Goal: Transaction & Acquisition: Download file/media

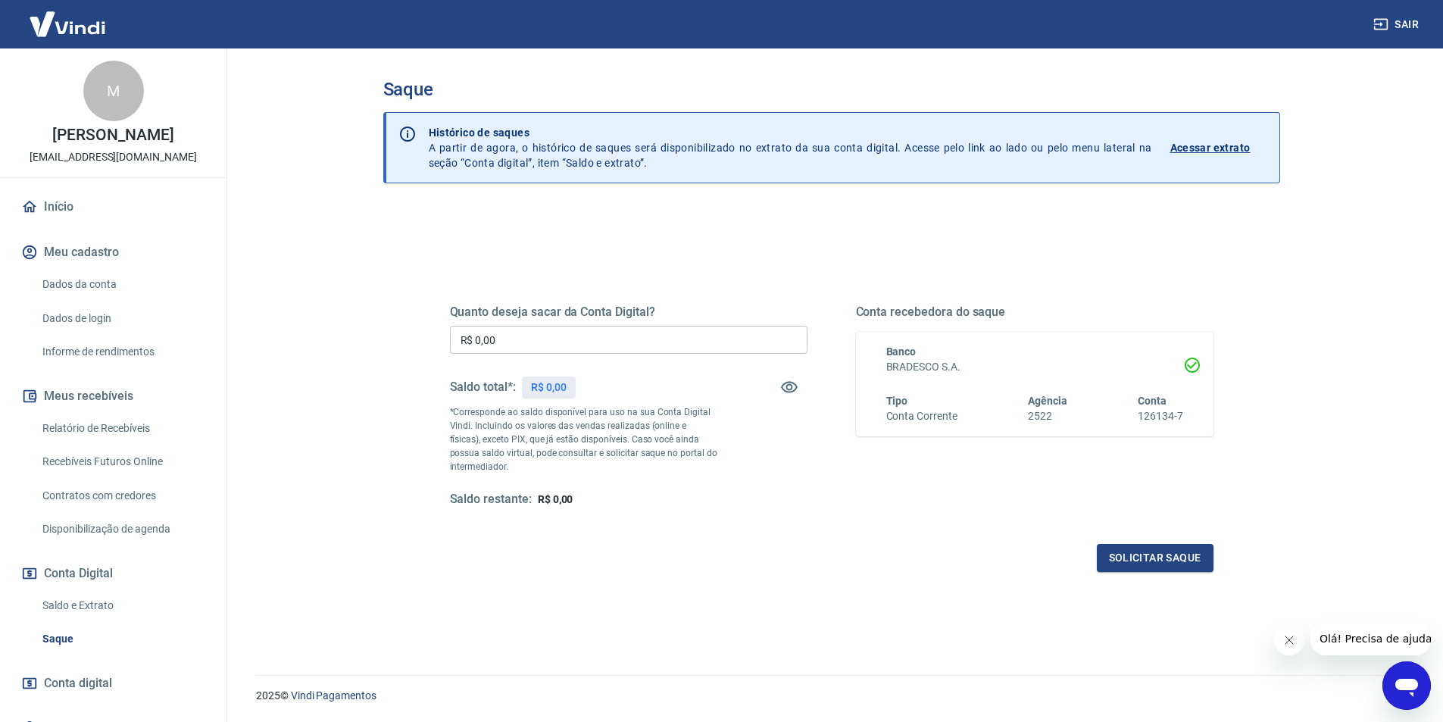
click at [492, 342] on input "R$ 0,00" at bounding box center [628, 340] width 357 height 28
click at [498, 246] on div "Quanto deseja sacar da Conta Digital? R$ 0,00 ​ Saldo total*: R$ 0,00 *Correspo…" at bounding box center [832, 414] width 800 height 352
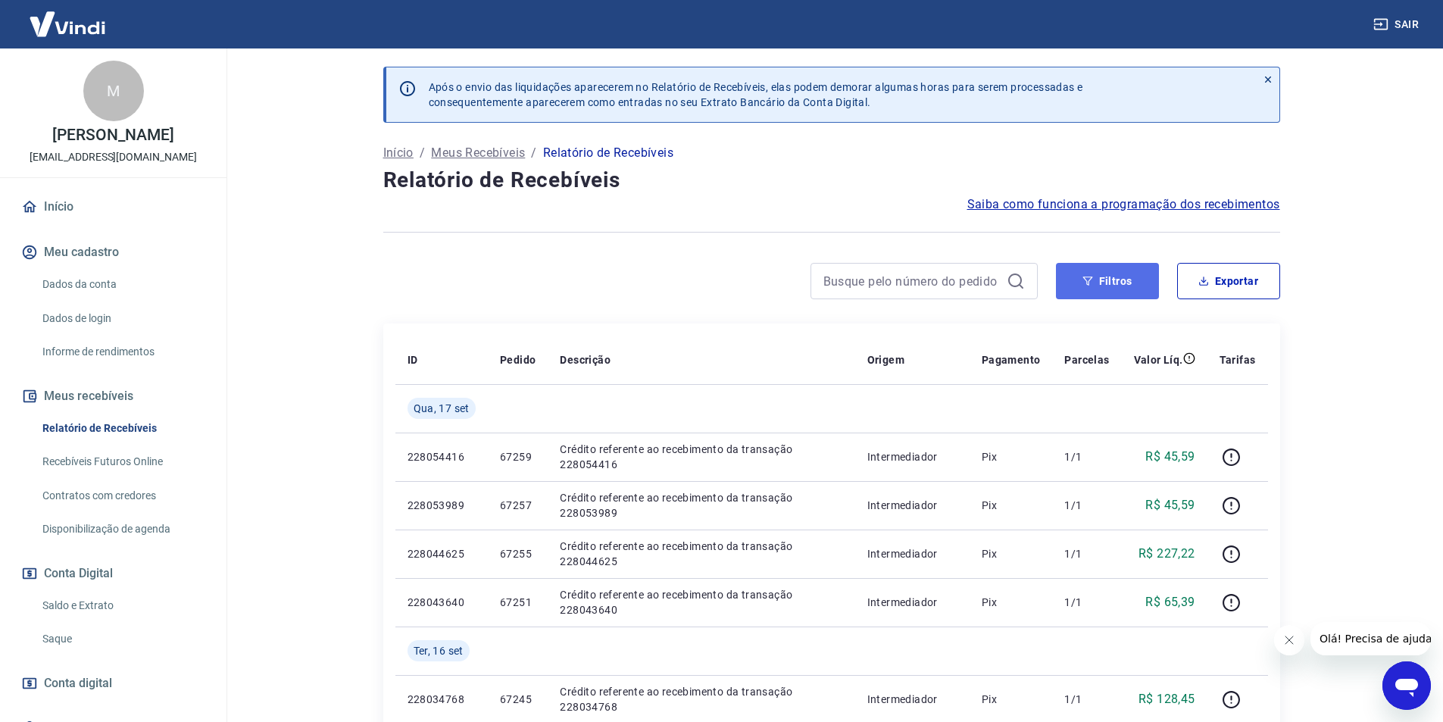
click at [1120, 280] on button "Filtros" at bounding box center [1107, 281] width 103 height 36
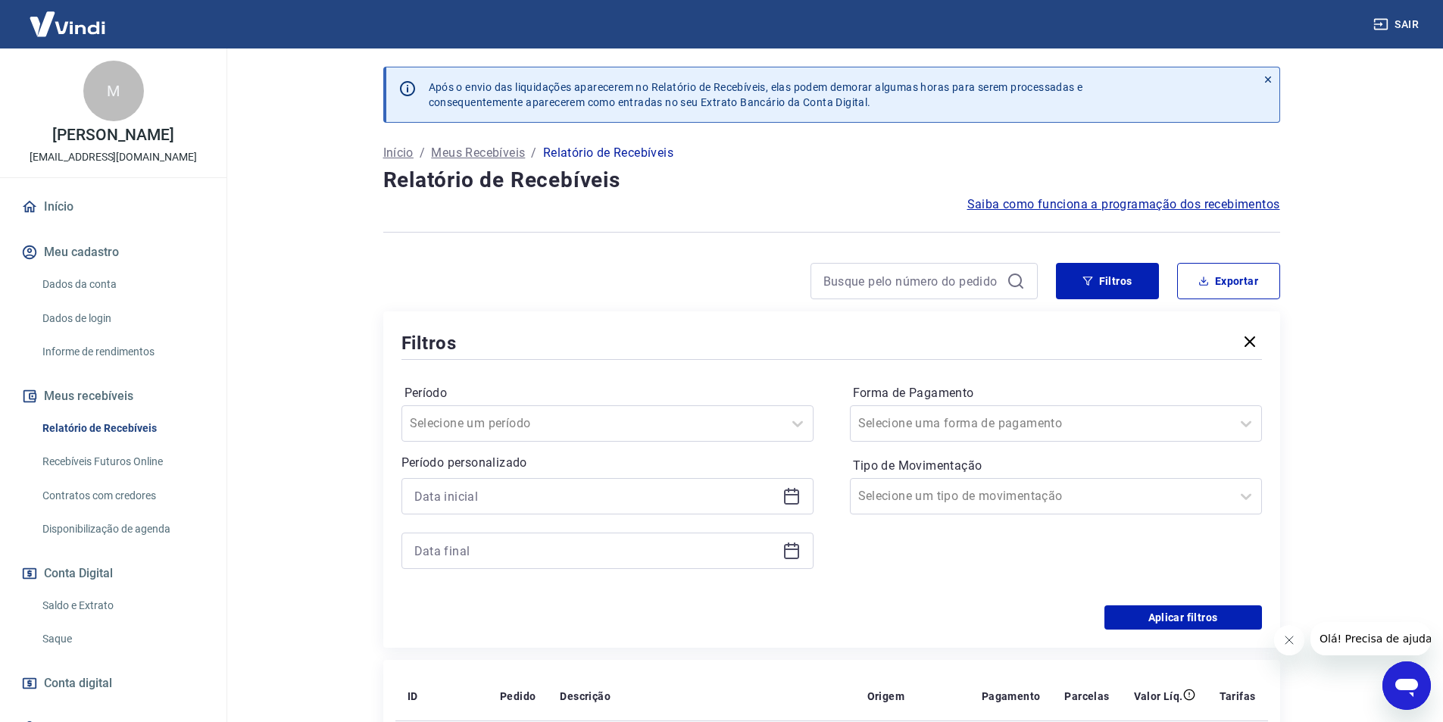
click at [797, 494] on icon at bounding box center [791, 496] width 18 height 18
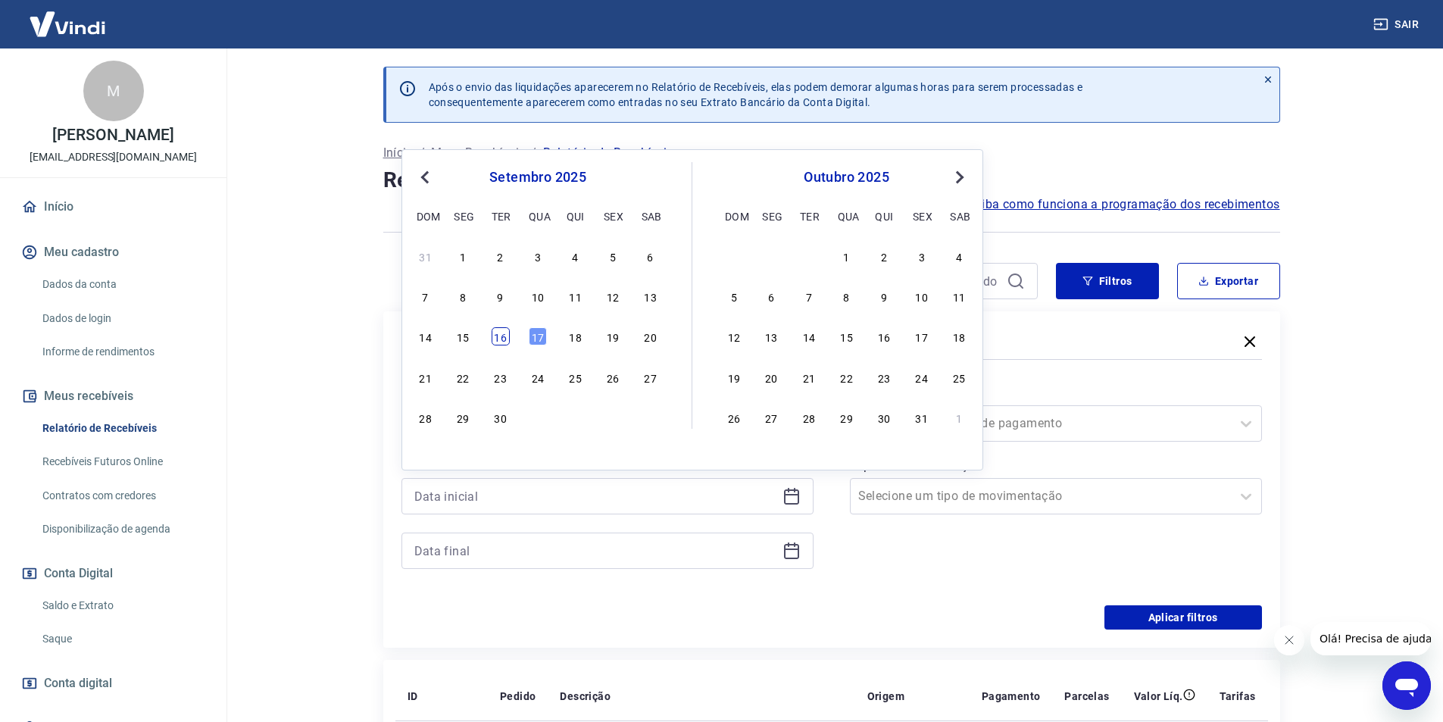
click at [504, 336] on div "16" at bounding box center [500, 336] width 18 height 18
type input "[DATE]"
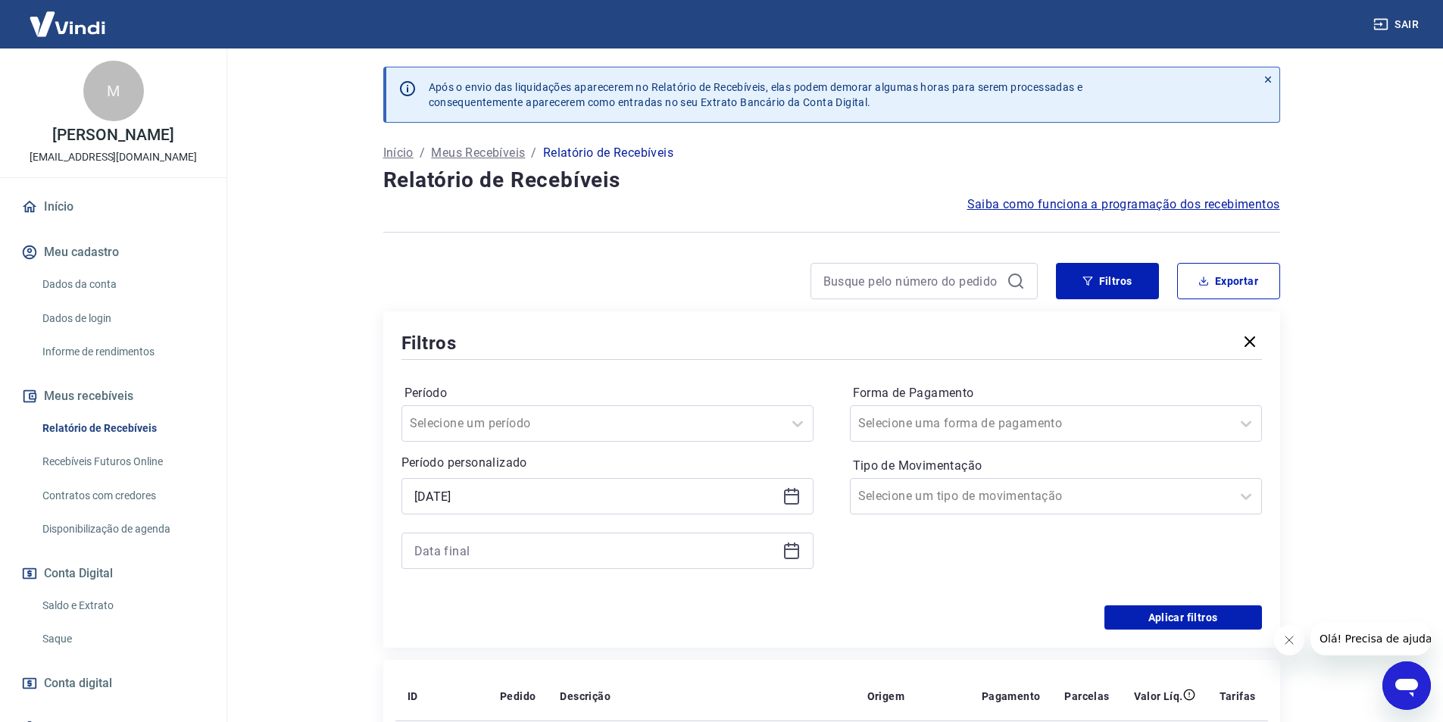
click at [793, 551] on icon at bounding box center [791, 550] width 18 height 18
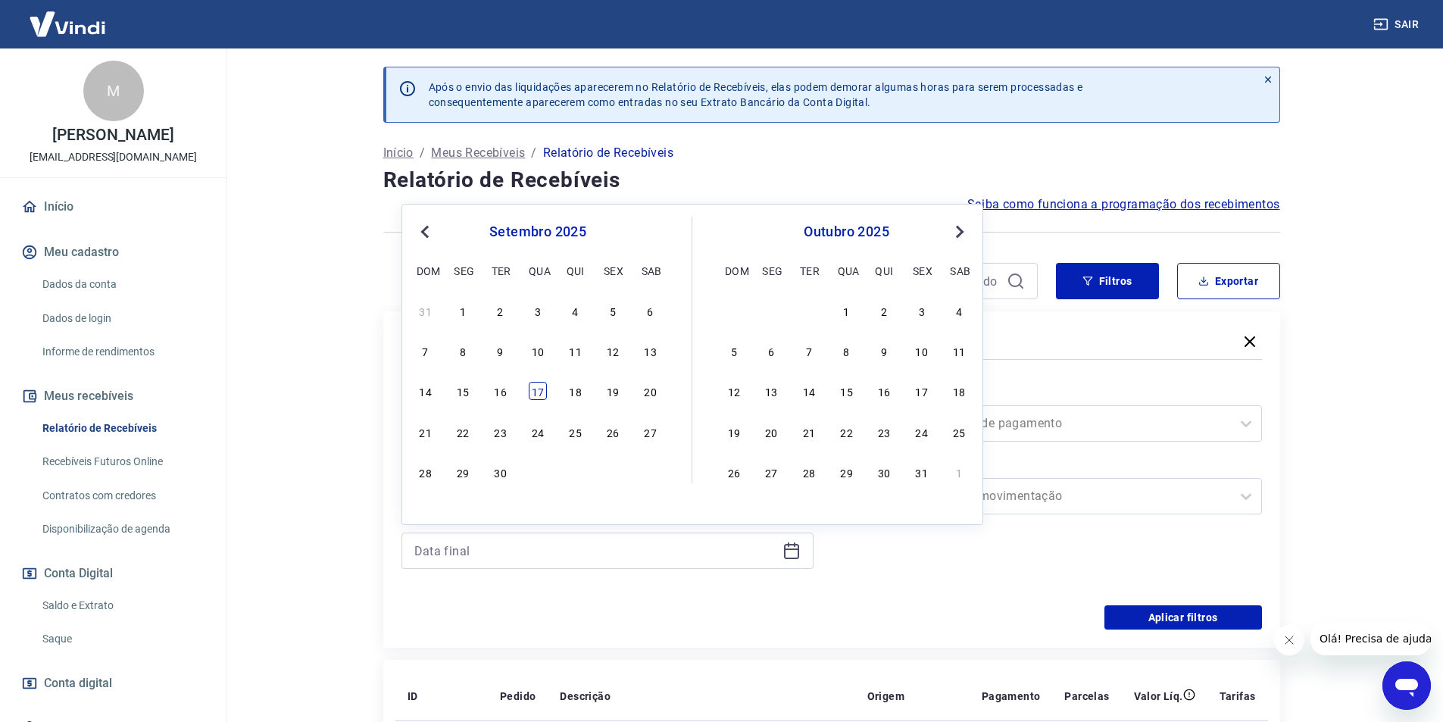
click at [545, 393] on div "17" at bounding box center [538, 391] width 18 height 18
type input "[DATE]"
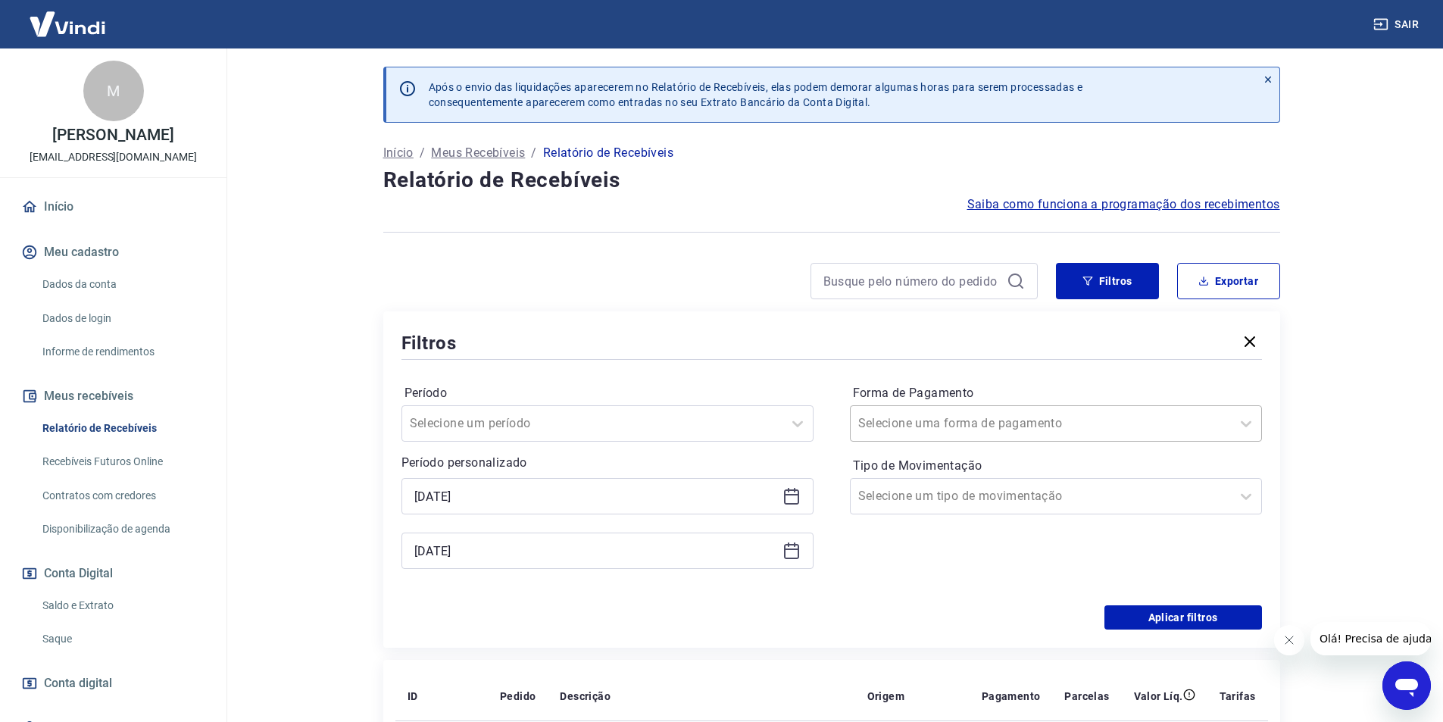
click at [1040, 429] on div at bounding box center [1040, 423] width 365 height 21
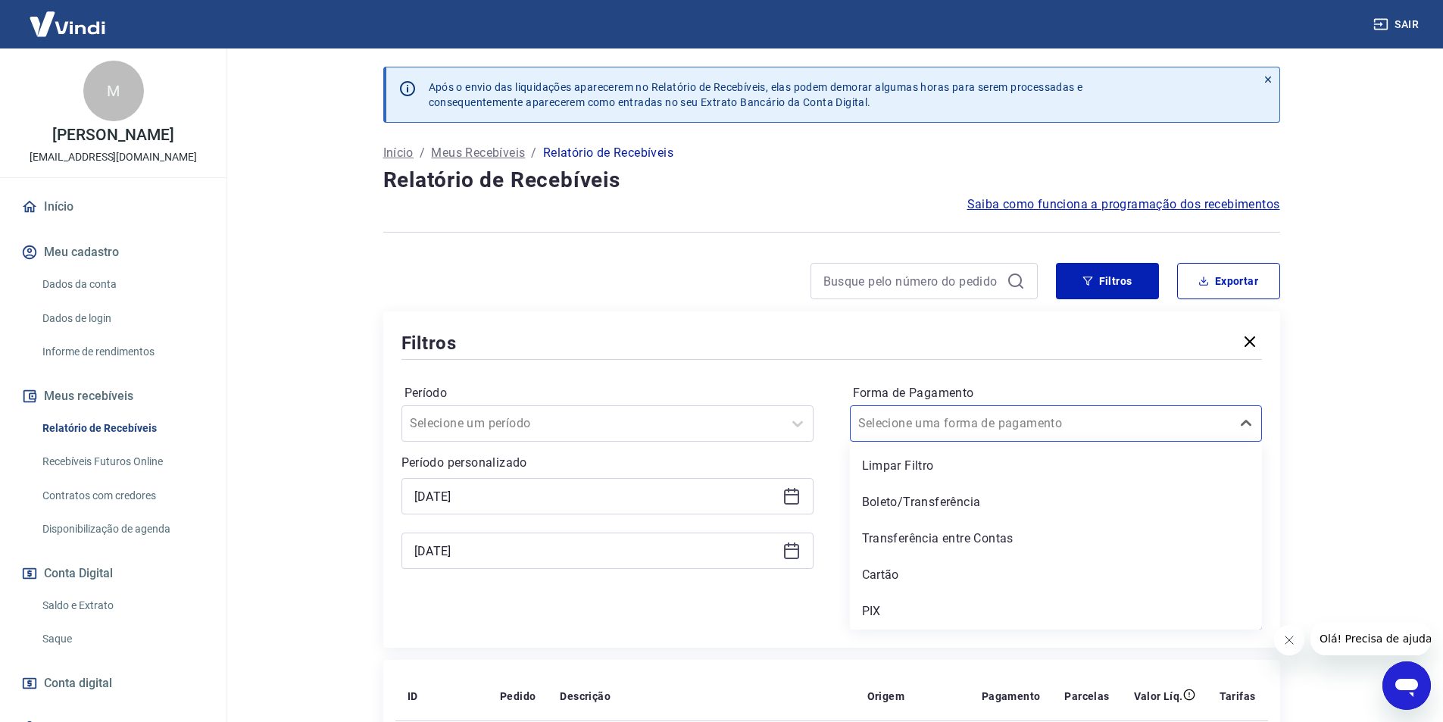
drag, startPoint x: 875, startPoint y: 604, endPoint x: 660, endPoint y: 142, distance: 509.8
click at [875, 606] on div "PIX" at bounding box center [1056, 611] width 412 height 30
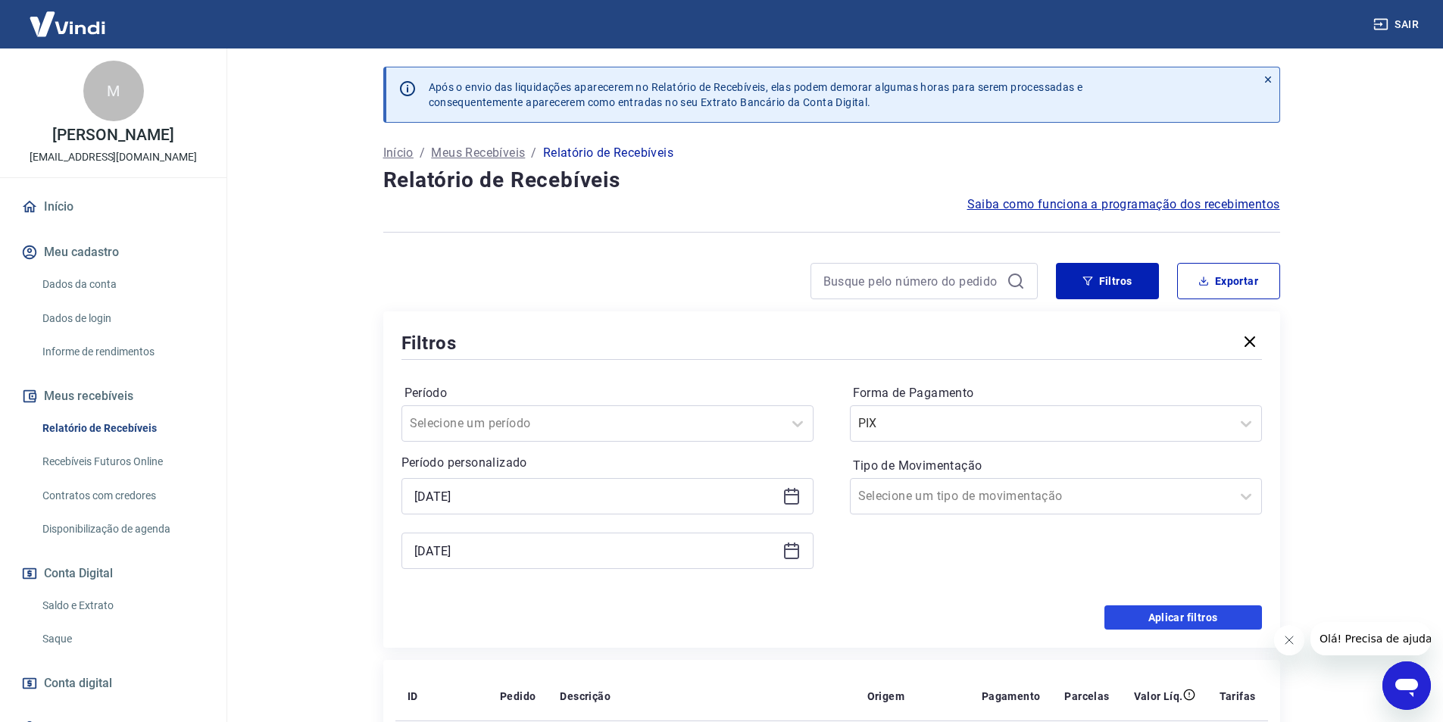
drag, startPoint x: 1156, startPoint y: 615, endPoint x: 905, endPoint y: 1, distance: 663.6
click at [1158, 615] on button "Aplicar filtros" at bounding box center [1183, 617] width 158 height 24
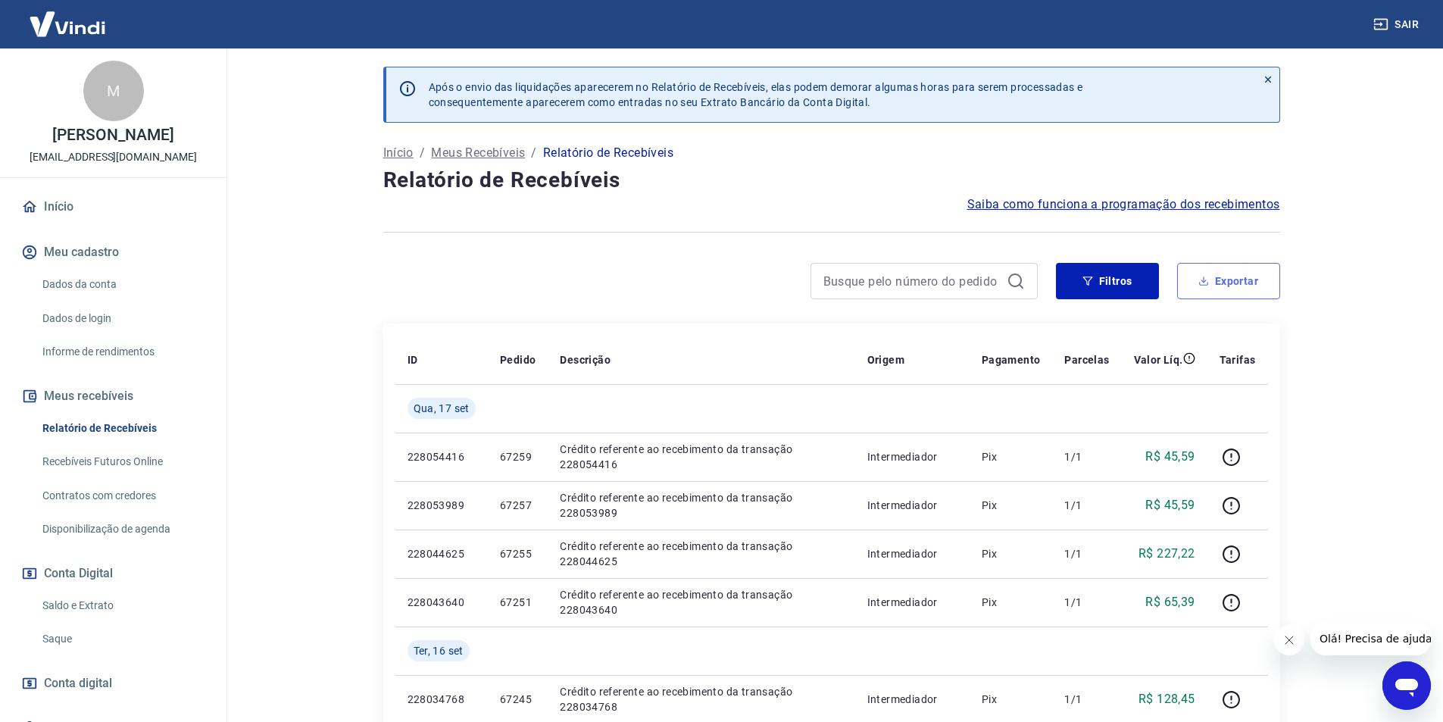
click at [1258, 279] on button "Exportar" at bounding box center [1228, 281] width 103 height 36
type input "[DATE]"
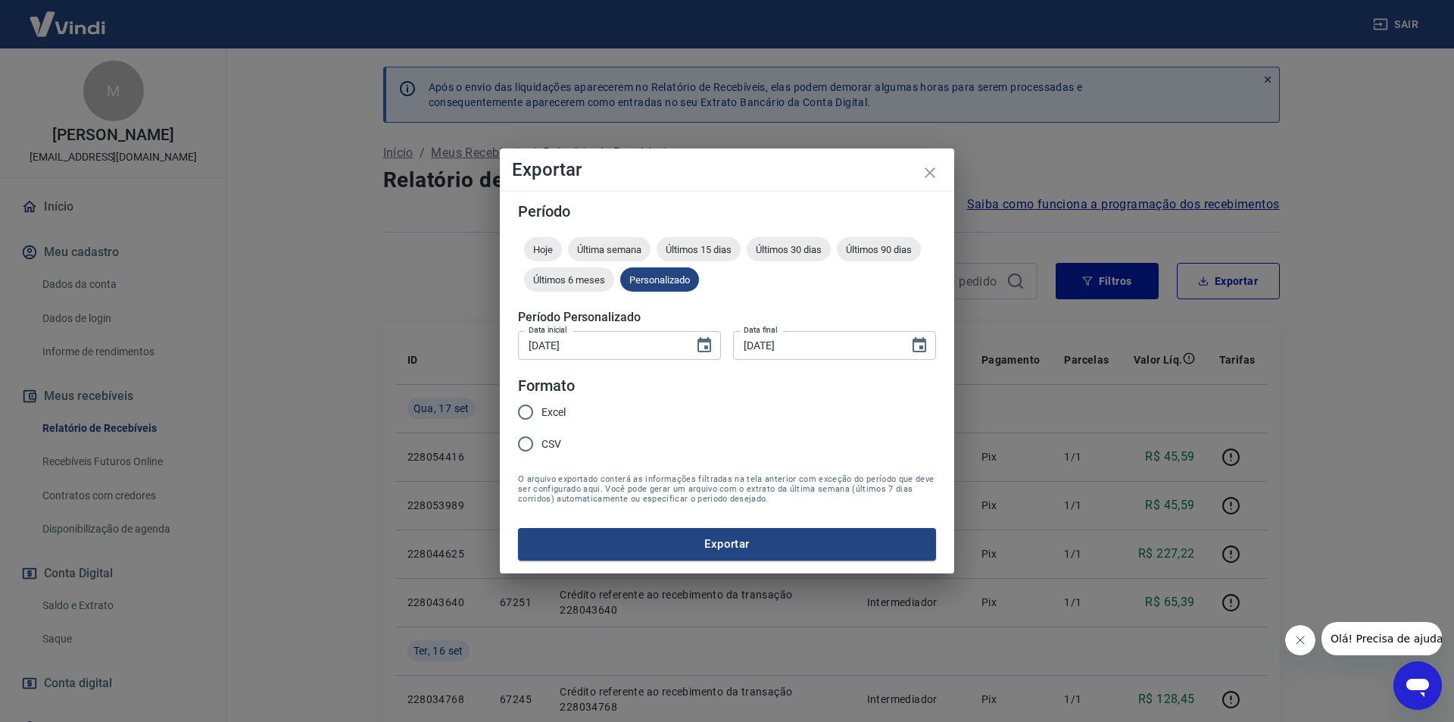
click at [530, 410] on input "Excel" at bounding box center [526, 412] width 32 height 32
radio input "true"
click at [715, 545] on button "Exportar" at bounding box center [727, 544] width 418 height 32
